Goal: Information Seeking & Learning: Learn about a topic

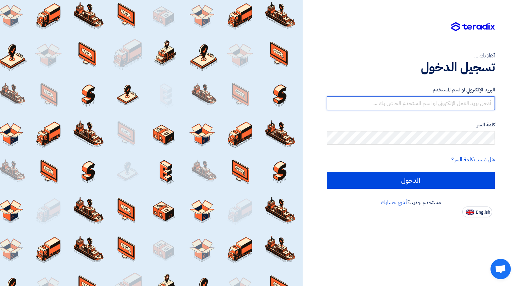
type input "[EMAIL_ADDRESS][DOMAIN_NAME]"
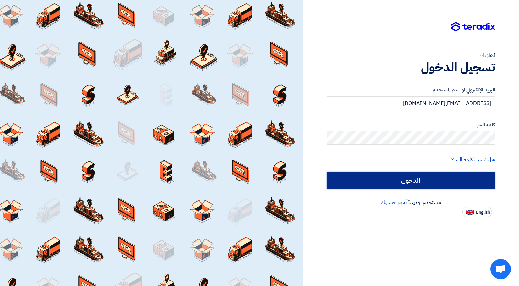
click at [482, 178] on input "الدخول" at bounding box center [411, 180] width 168 height 17
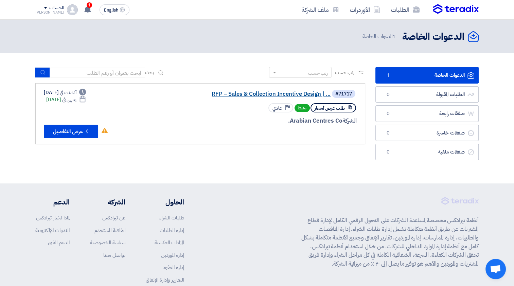
click at [246, 93] on link "RFP – Sales & Collection Incentive Design | ..." at bounding box center [263, 94] width 136 height 6
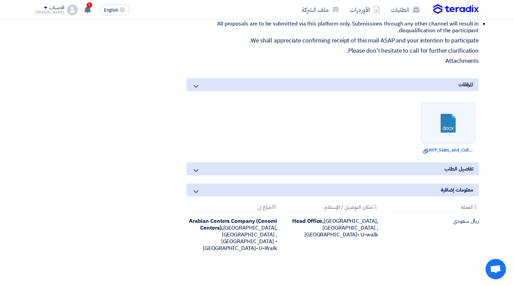
scroll to position [360, 0]
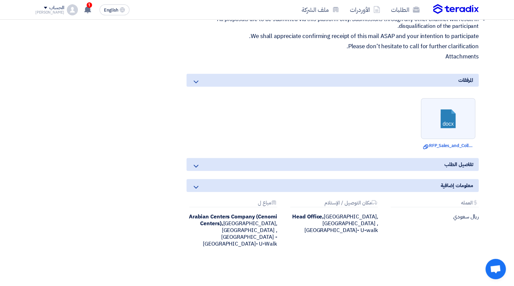
click at [196, 165] on use at bounding box center [196, 166] width 5 height 3
click at [194, 162] on icon at bounding box center [196, 166] width 8 height 8
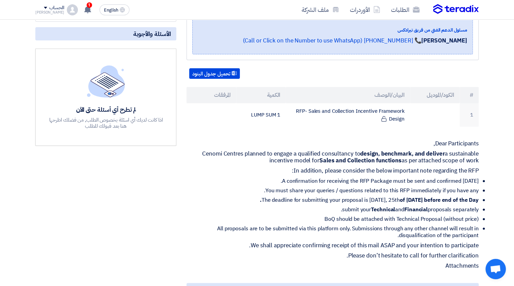
scroll to position [155, 0]
